Goal: Register for event/course

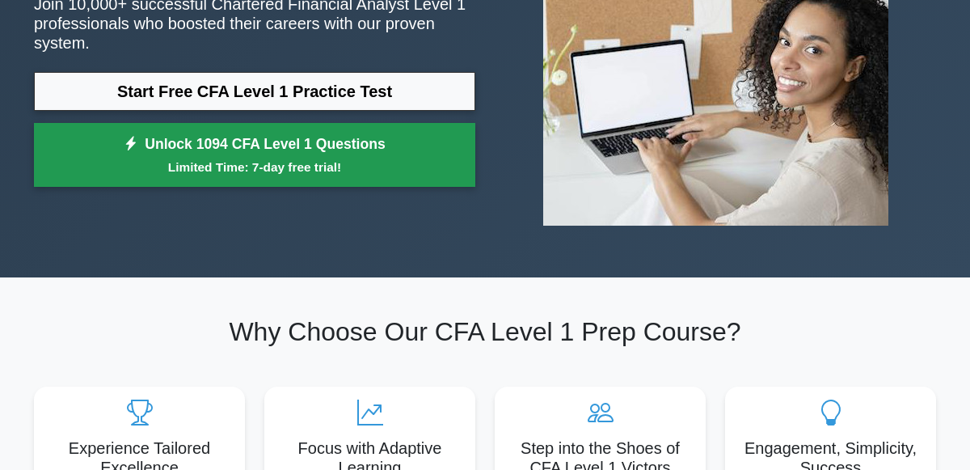
scroll to position [229, 0]
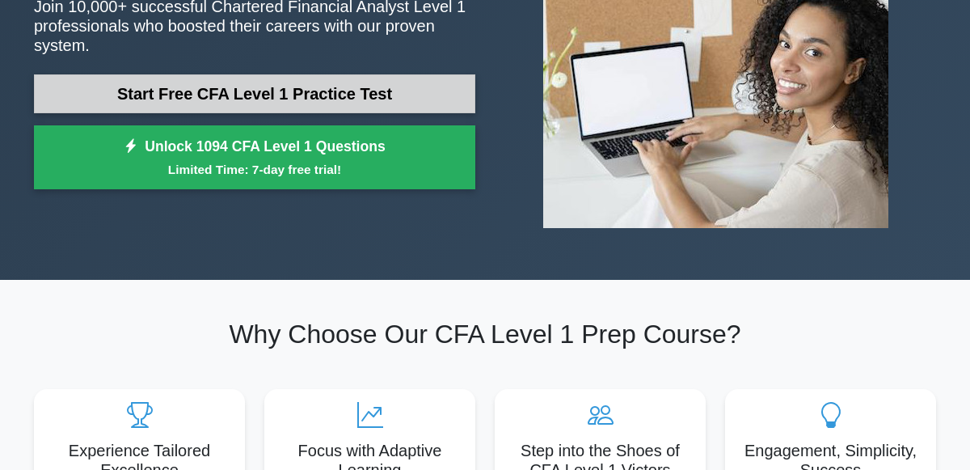
click at [340, 93] on link "Start Free CFA Level 1 Practice Test" at bounding box center [255, 93] width 442 height 39
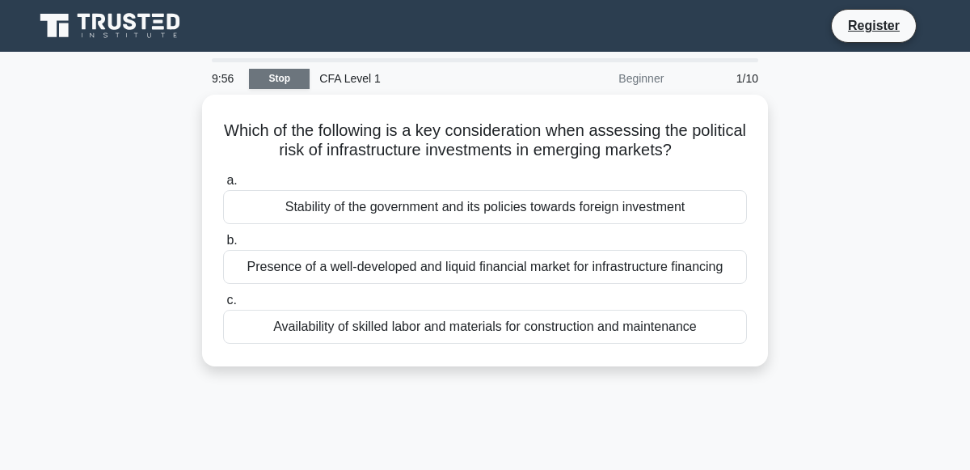
click at [265, 73] on link "Stop" at bounding box center [279, 79] width 61 height 20
